Goal: Complete application form

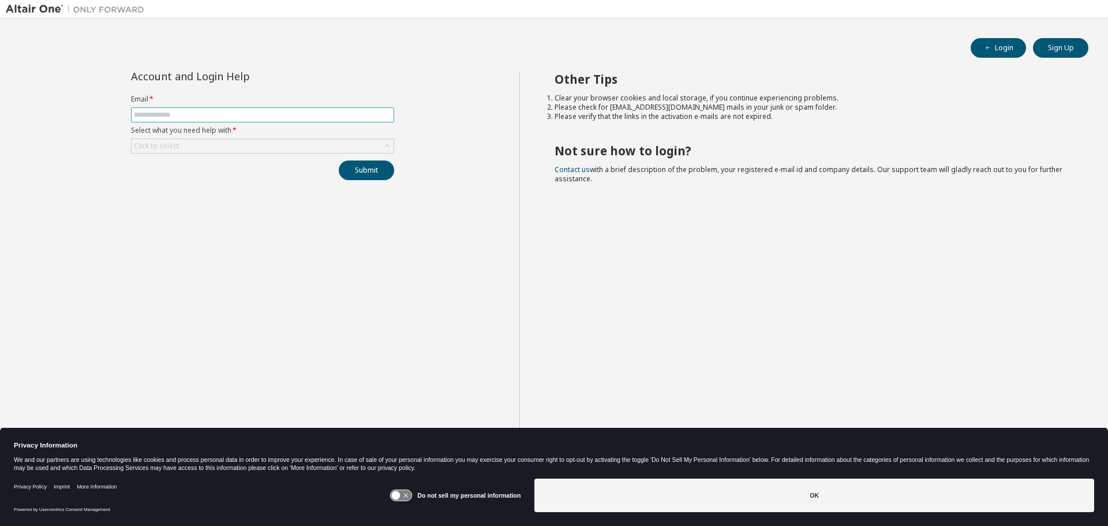
click at [291, 115] on input "text" at bounding box center [262, 114] width 257 height 9
type input "**********"
click at [252, 144] on div "Click to select" at bounding box center [263, 146] width 262 height 14
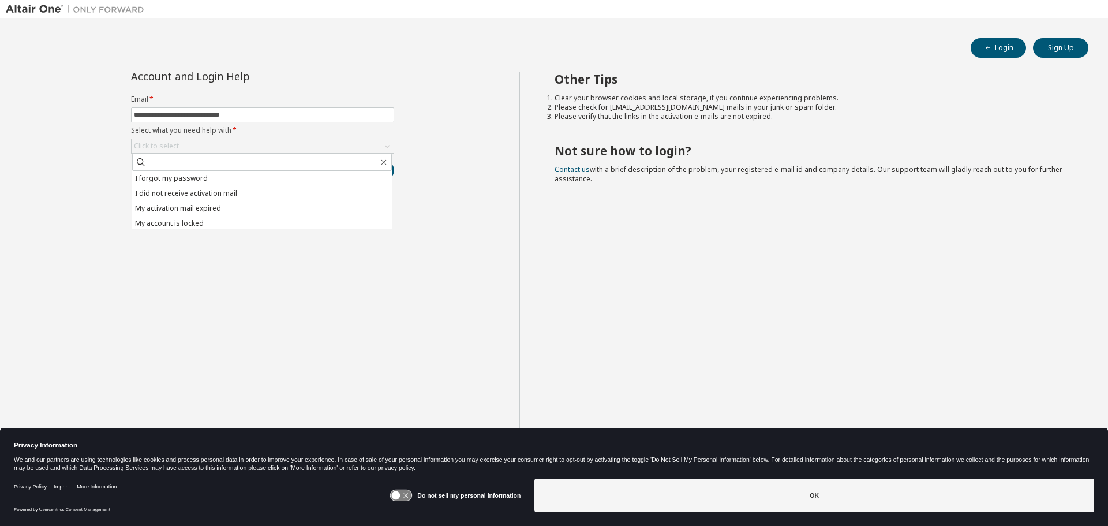
click at [380, 130] on label "Select what you need help with *" at bounding box center [262, 130] width 263 height 9
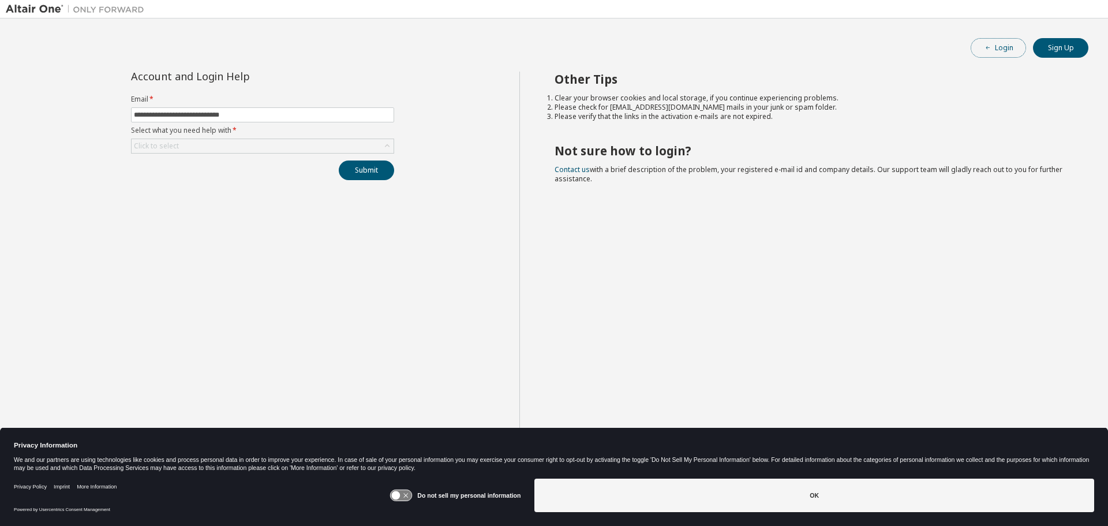
click at [974, 43] on button "Login" at bounding box center [998, 48] width 55 height 20
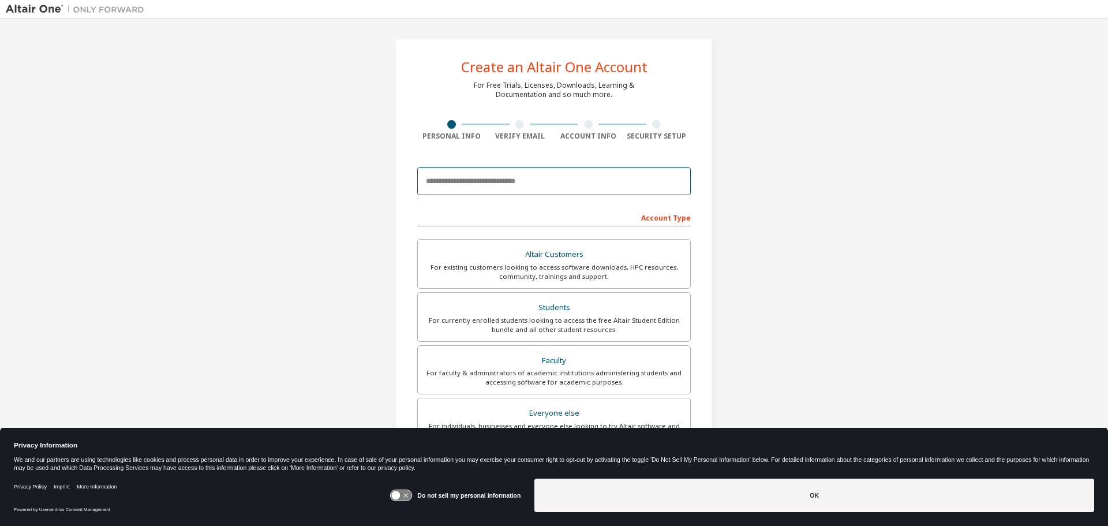
click at [497, 188] on input "email" at bounding box center [554, 181] width 274 height 28
type input "**********"
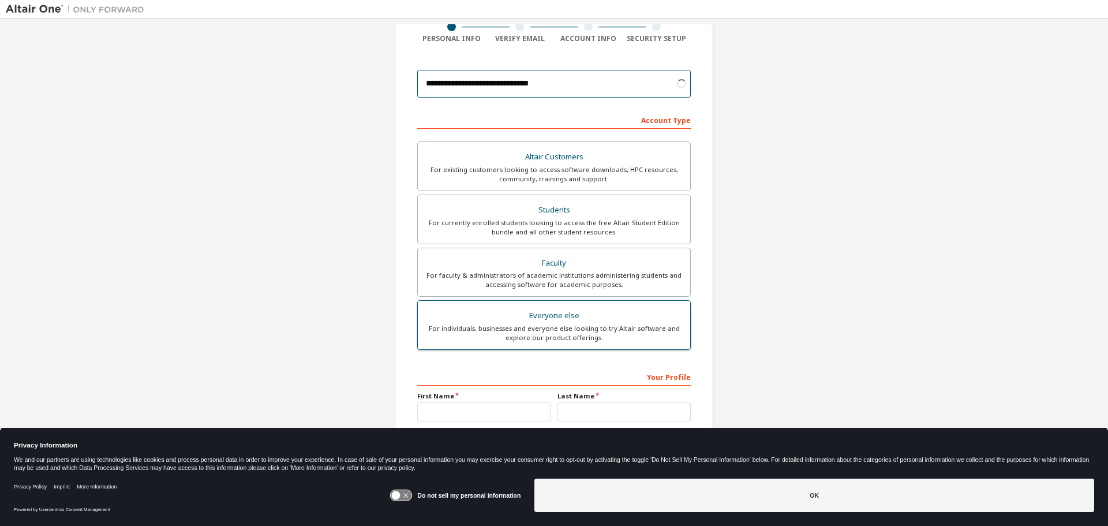
scroll to position [115, 0]
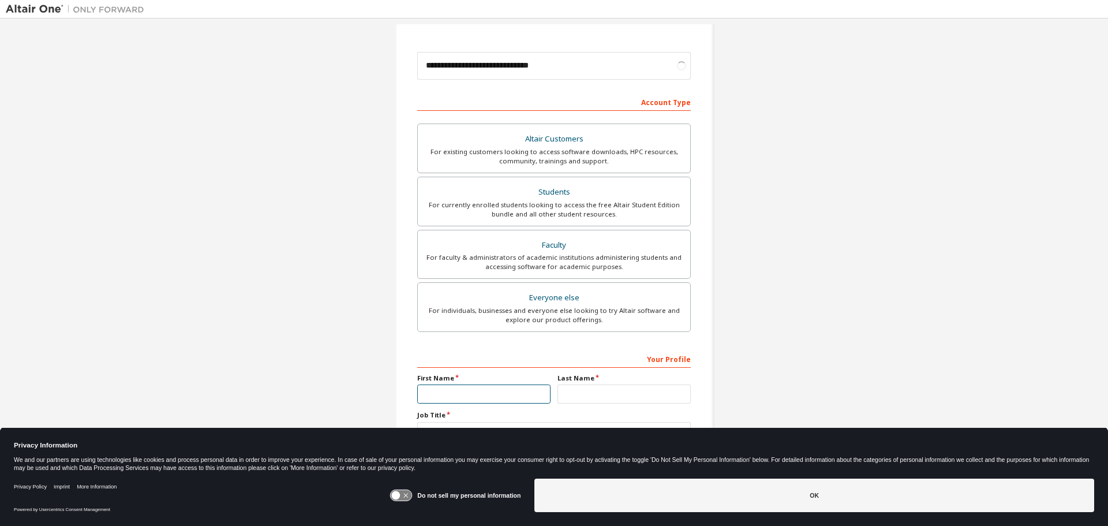
click at [529, 385] on input "text" at bounding box center [483, 393] width 133 height 19
type input "*****"
type input "****"
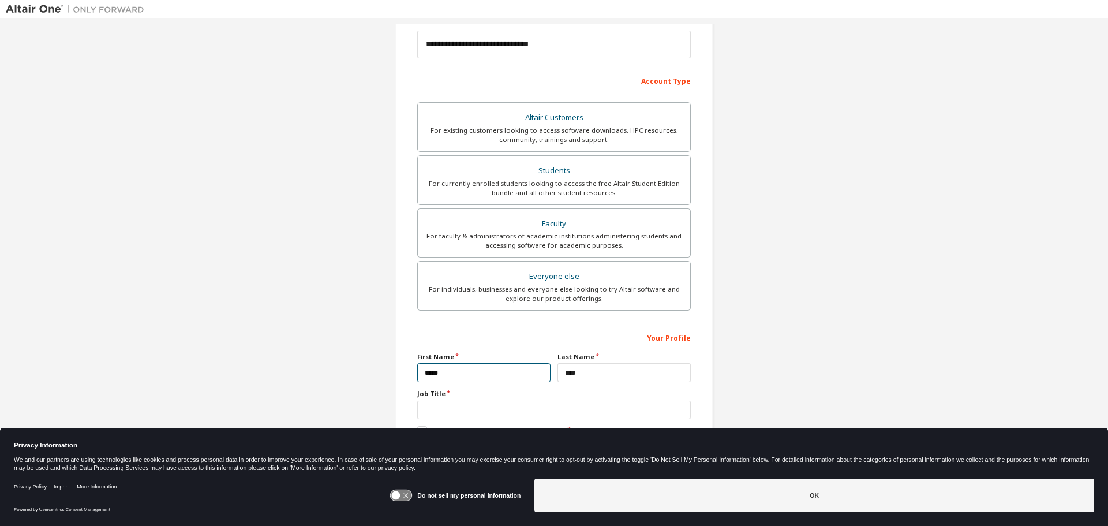
scroll to position [149, 0]
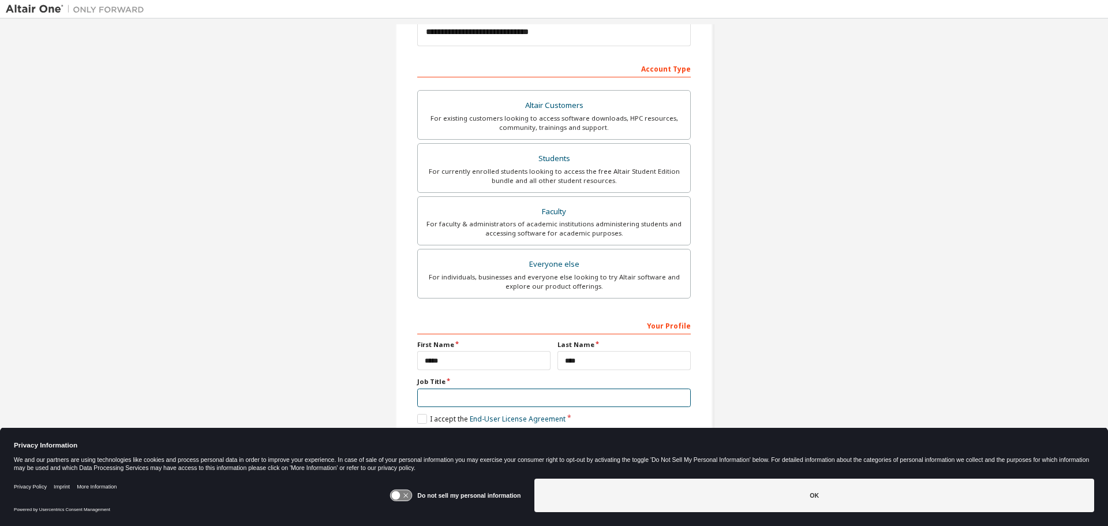
click at [514, 392] on input "text" at bounding box center [554, 397] width 274 height 19
type input "*******"
click at [422, 417] on label "I accept the End-User License Agreement" at bounding box center [491, 419] width 148 height 10
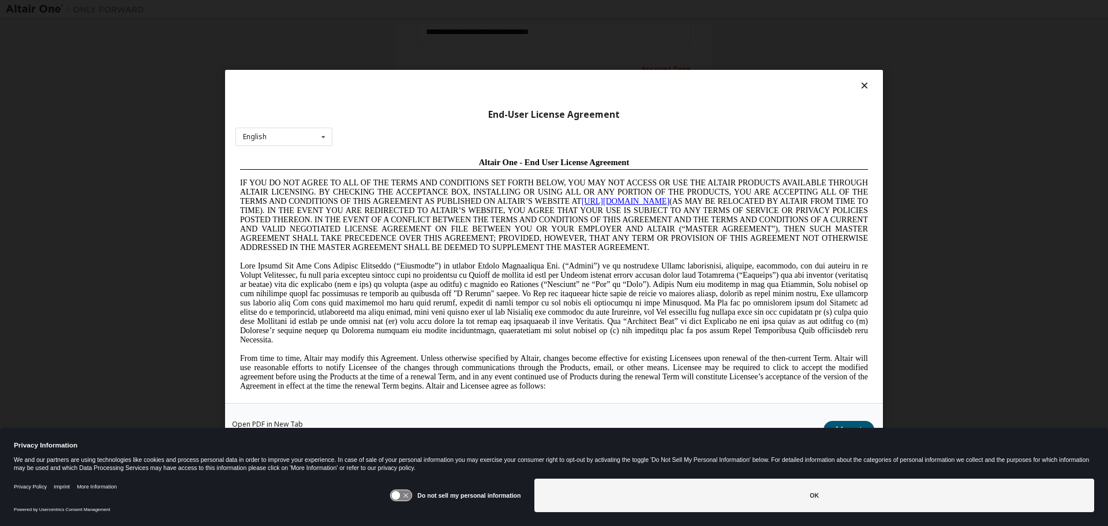
scroll to position [0, 0]
click at [398, 497] on icon at bounding box center [396, 495] width 9 height 9
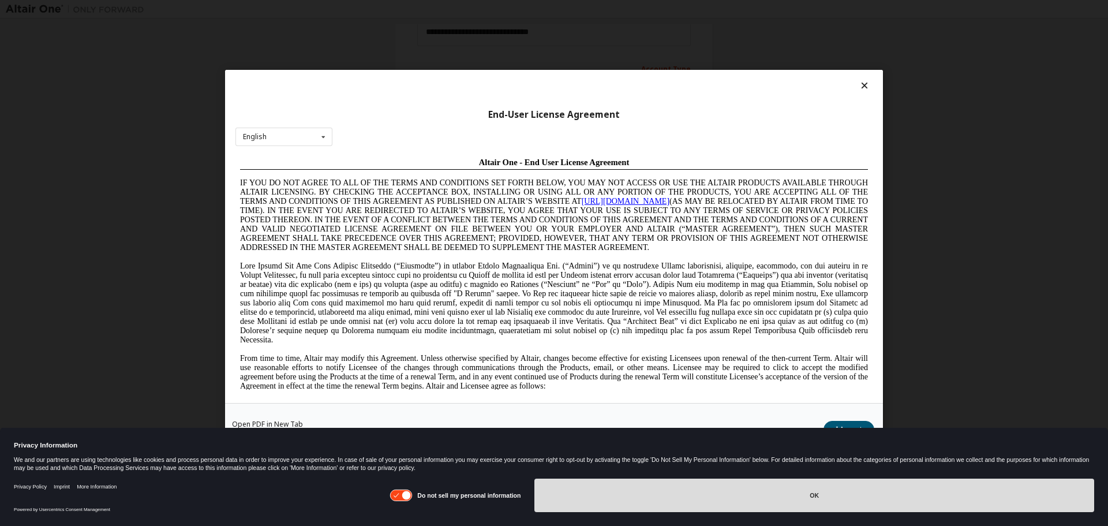
click at [882, 500] on button "OK" at bounding box center [814, 494] width 560 height 33
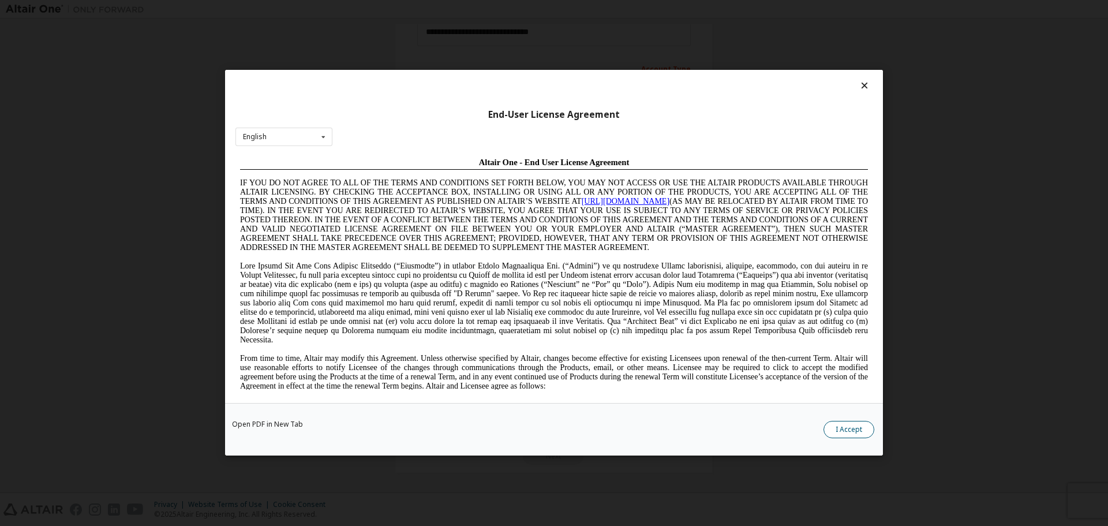
click at [838, 430] on button "I Accept" at bounding box center [849, 429] width 51 height 17
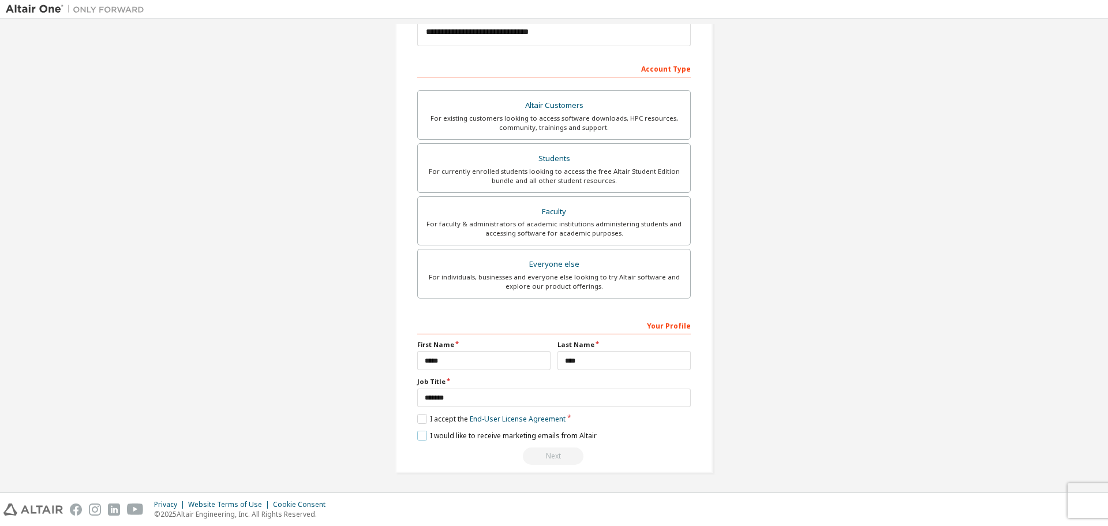
click at [420, 439] on label "I would like to receive marketing emails from Altair" at bounding box center [506, 436] width 179 height 10
click at [418, 436] on label "I would like to receive marketing emails from Altair" at bounding box center [506, 436] width 179 height 10
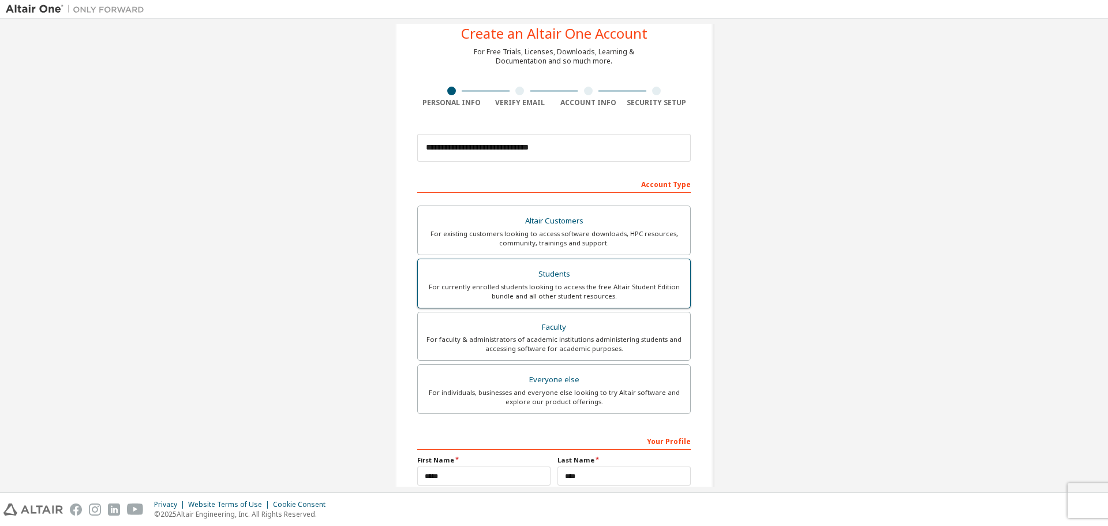
click at [581, 286] on div "For currently enrolled students looking to access the free Altair Student Editi…" at bounding box center [554, 291] width 259 height 18
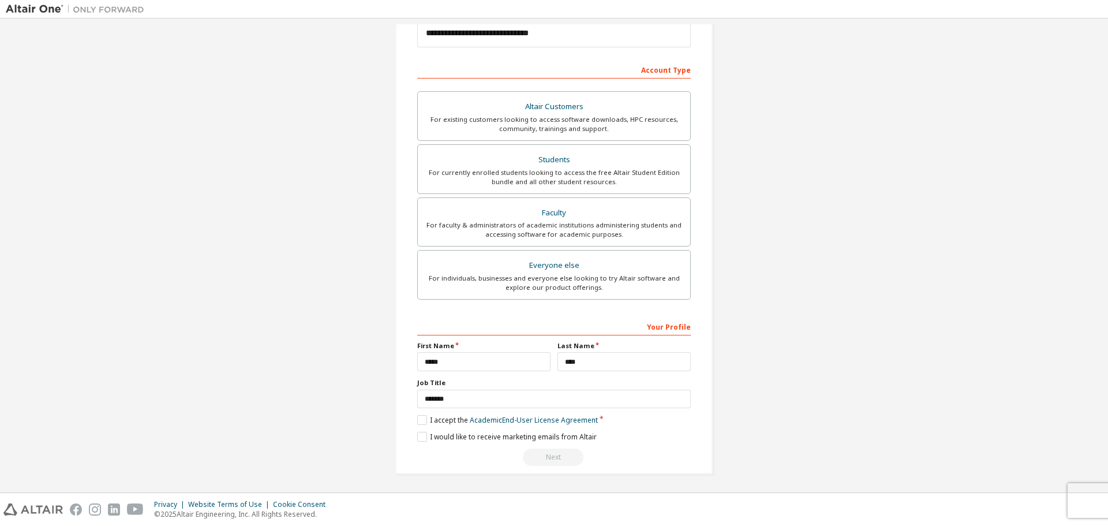
scroll to position [149, 0]
click at [420, 420] on label "I accept the Academic End-User License Agreement" at bounding box center [507, 419] width 181 height 10
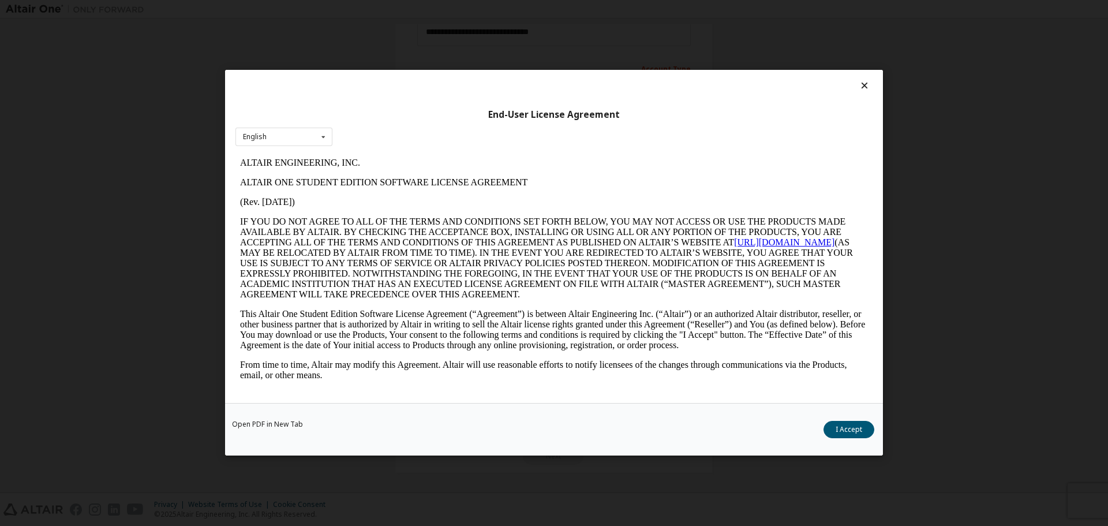
scroll to position [0, 0]
click at [844, 429] on button "I Accept" at bounding box center [849, 429] width 51 height 17
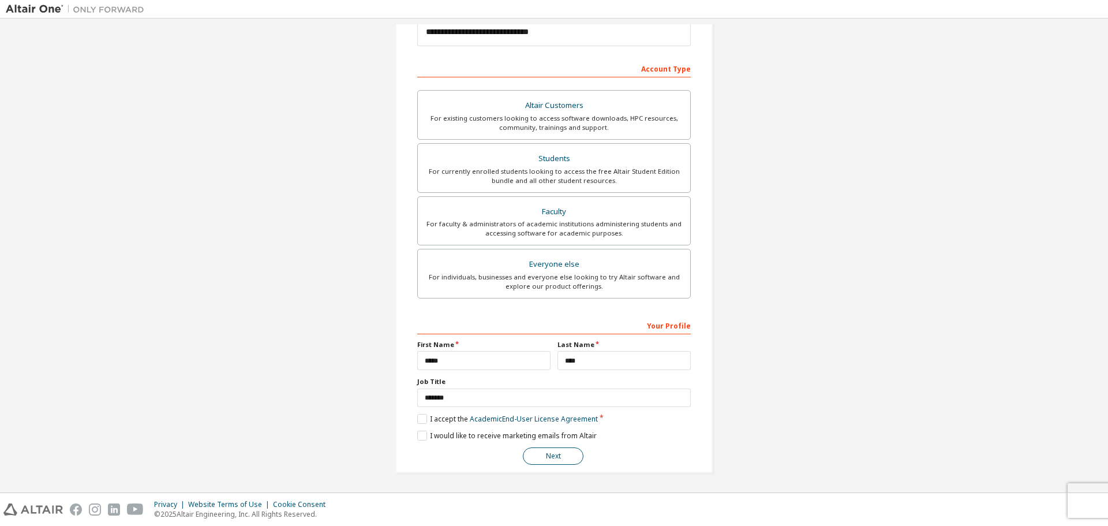
click at [548, 450] on button "Next" at bounding box center [553, 455] width 61 height 17
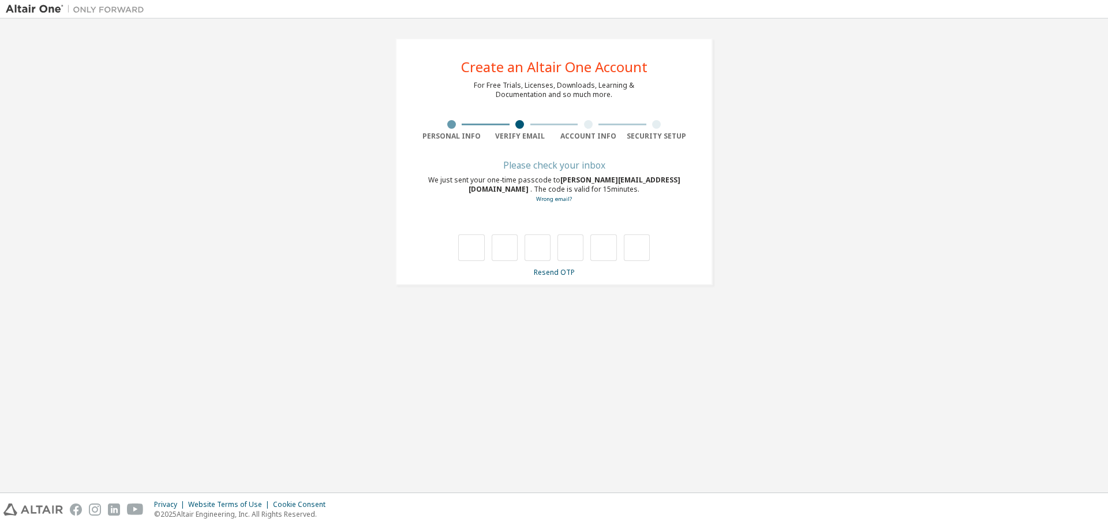
type input "*"
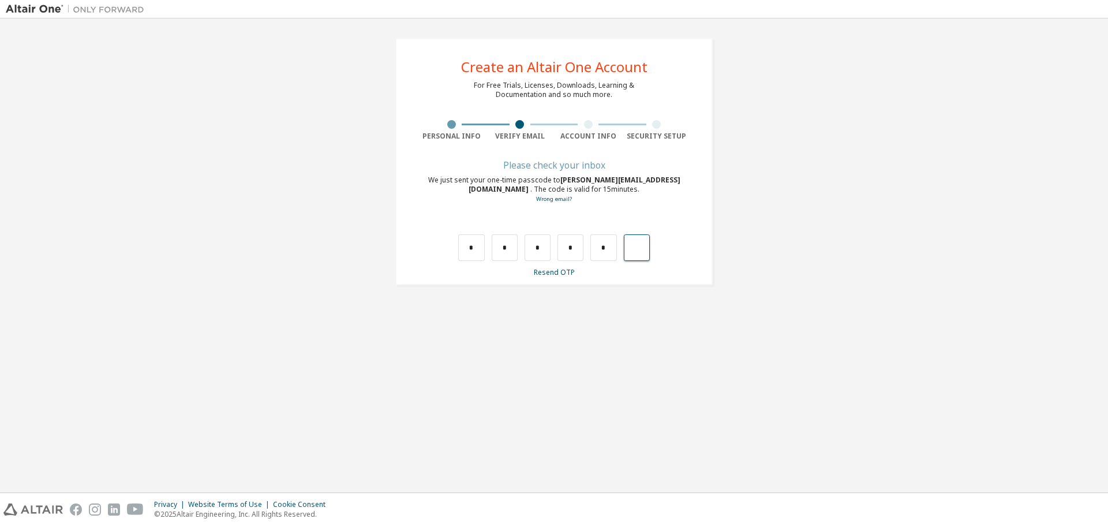
type input "*"
